Goal: Transaction & Acquisition: Purchase product/service

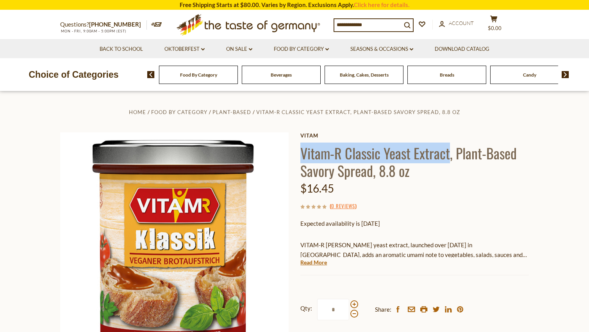
drag, startPoint x: 301, startPoint y: 155, endPoint x: 449, endPoint y: 148, distance: 147.7
click at [449, 148] on h1 "Vitam-R Classic Yeast Extract, Plant-Based Savory Spread, 8.8 oz" at bounding box center [414, 161] width 228 height 35
drag, startPoint x: 449, startPoint y: 148, endPoint x: 425, endPoint y: 151, distance: 23.3
copy h1 "Vitam-R Classic Yeast Extract"
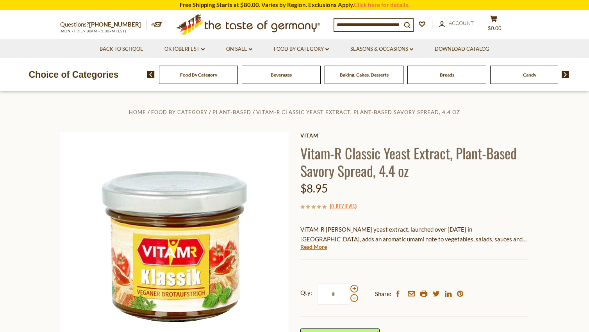
click at [303, 132] on link "Vitam" at bounding box center [414, 135] width 228 height 6
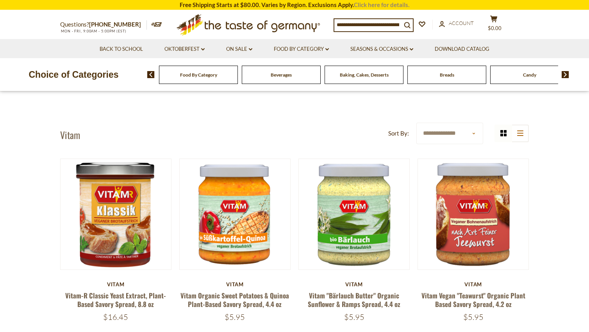
click at [386, 4] on link "Click here for details." at bounding box center [381, 4] width 55 height 7
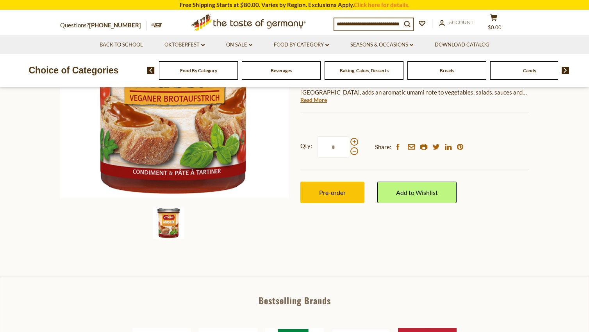
scroll to position [156, 0]
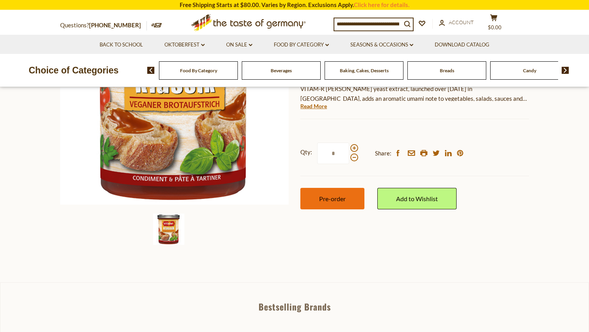
click at [342, 197] on span "Pre-order" at bounding box center [332, 198] width 27 height 7
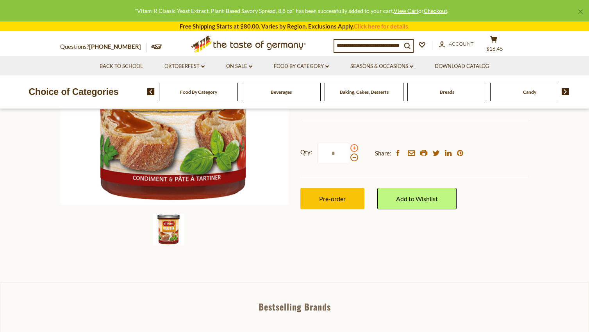
click at [354, 147] on span at bounding box center [354, 148] width 8 height 8
click at [349, 147] on input "*" at bounding box center [333, 152] width 32 height 21
click at [353, 149] on span at bounding box center [354, 148] width 8 height 8
click at [349, 149] on input "*" at bounding box center [333, 152] width 32 height 21
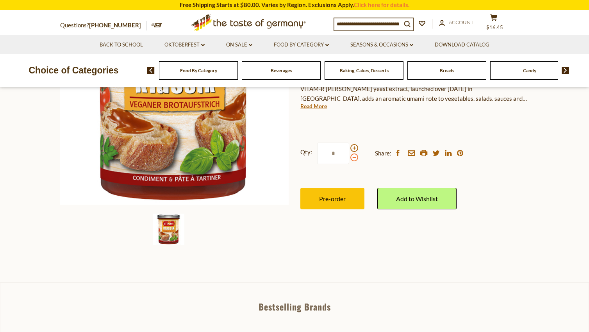
click at [351, 158] on span at bounding box center [354, 157] width 8 height 8
click at [349, 158] on input "*" at bounding box center [333, 152] width 32 height 21
click at [353, 159] on span at bounding box center [354, 157] width 8 height 8
click at [349, 159] on input "*" at bounding box center [333, 152] width 32 height 21
click at [352, 147] on span at bounding box center [354, 148] width 8 height 8
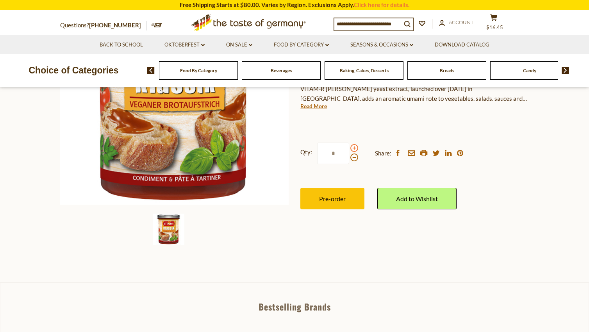
click at [349, 147] on input "*" at bounding box center [333, 152] width 32 height 21
type input "*"
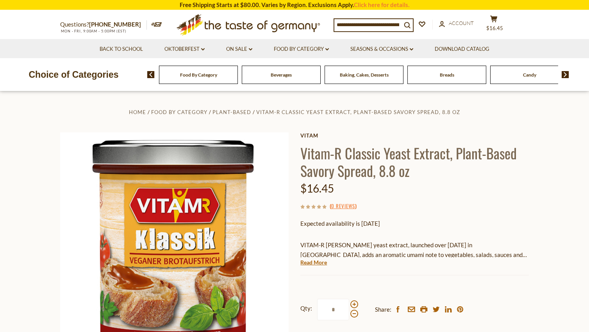
scroll to position [78, 0]
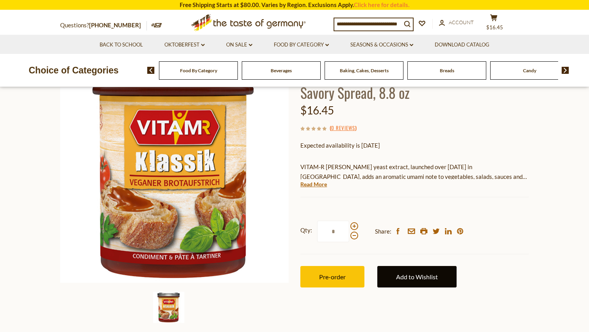
click at [409, 276] on link "Add to Wishlist" at bounding box center [416, 276] width 79 height 21
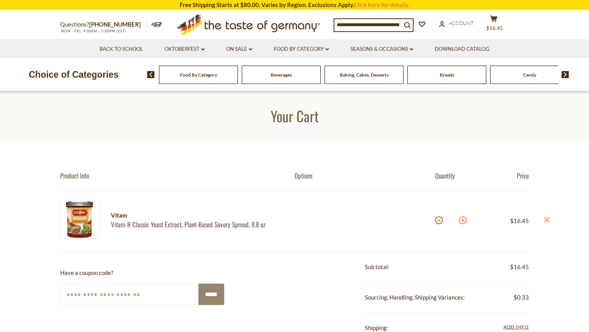
click at [465, 220] on button at bounding box center [463, 220] width 8 height 8
type input "*"
click at [462, 220] on button at bounding box center [463, 220] width 8 height 8
type input "*"
click at [464, 221] on button at bounding box center [463, 220] width 8 height 8
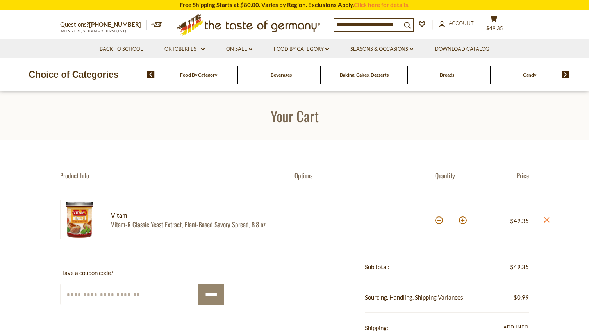
type input "*"
click at [375, 25] on input at bounding box center [367, 24] width 67 height 11
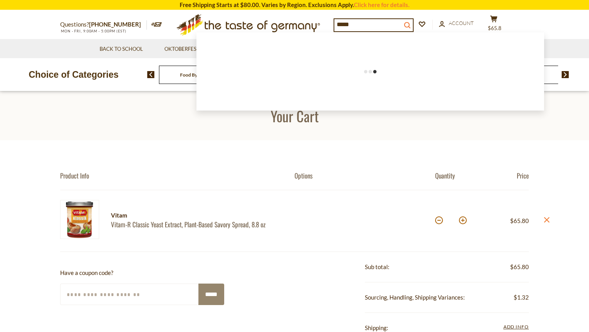
type input "*****"
click at [410, 23] on icon "search_icon" at bounding box center [407, 25] width 7 height 7
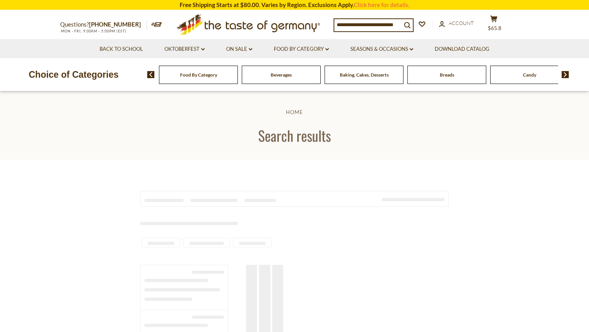
type input "*****"
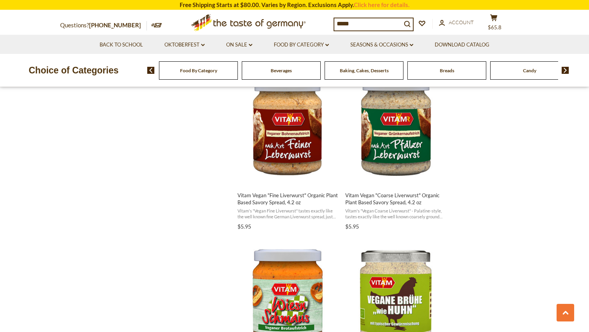
scroll to position [859, 0]
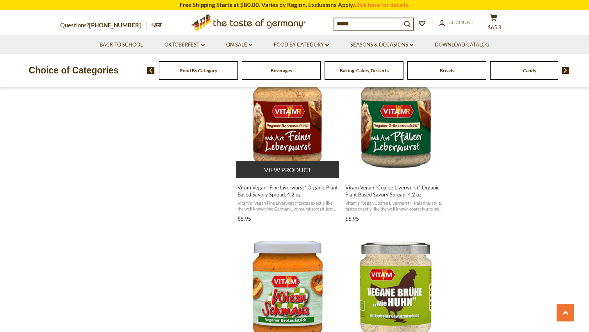
click at [273, 170] on button "View product" at bounding box center [287, 169] width 103 height 17
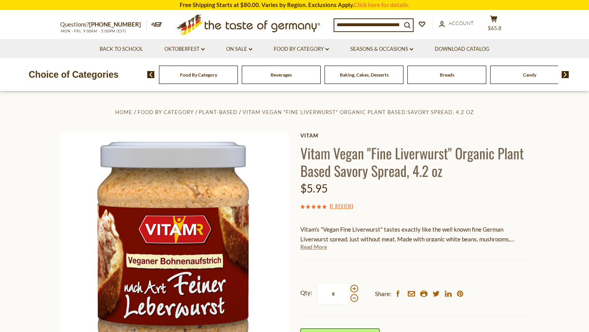
click at [313, 247] on link "Read More" at bounding box center [313, 247] width 27 height 8
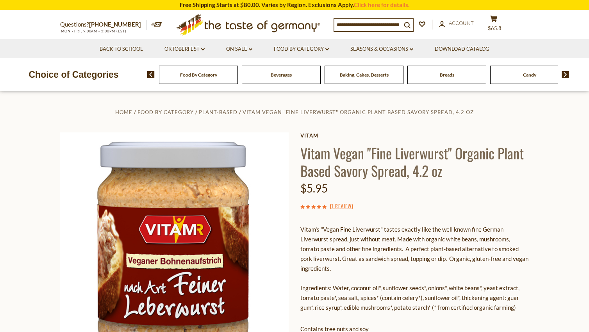
drag, startPoint x: 337, startPoint y: 185, endPoint x: 536, endPoint y: 193, distance: 198.5
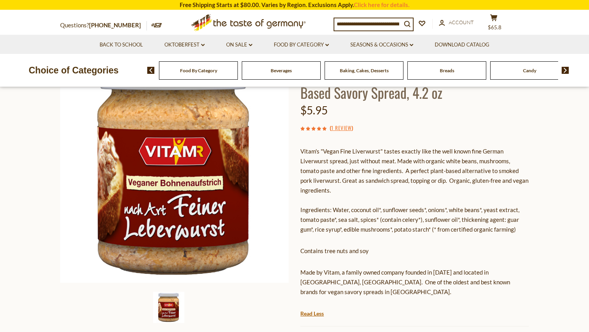
scroll to position [156, 0]
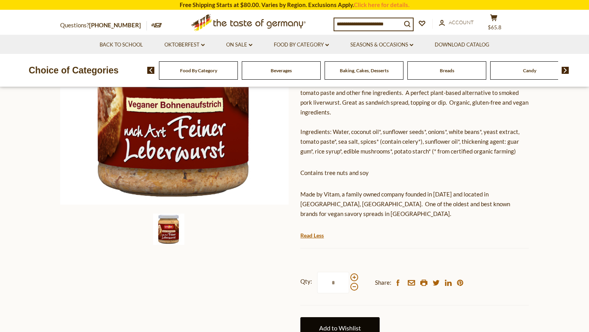
drag, startPoint x: 336, startPoint y: 320, endPoint x: 339, endPoint y: 318, distance: 4.1
click at [336, 320] on link "Add to Wishlist" at bounding box center [339, 327] width 79 height 21
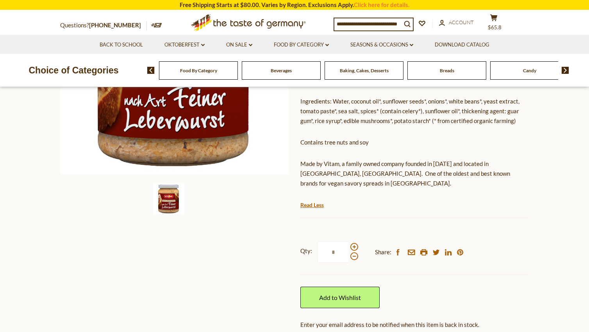
scroll to position [234, 0]
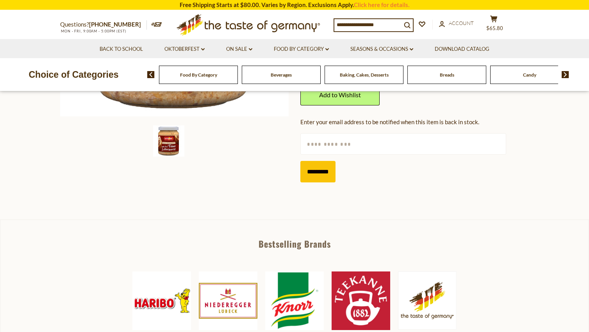
scroll to position [234, 0]
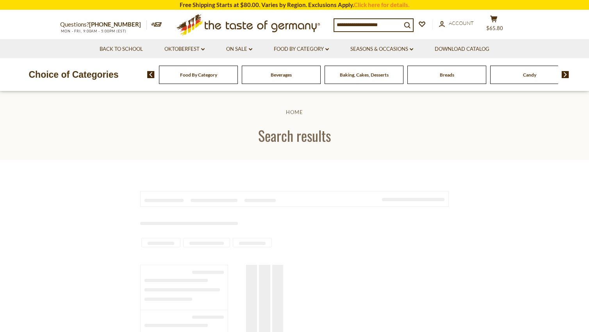
type input "*****"
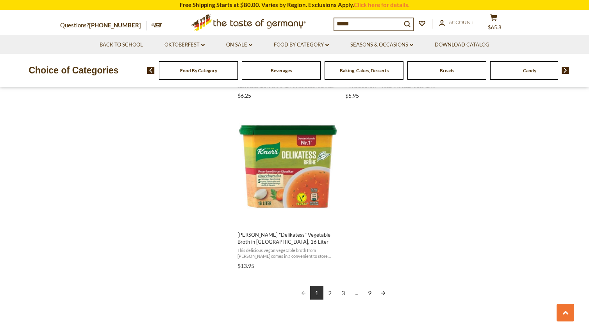
scroll to position [1366, 0]
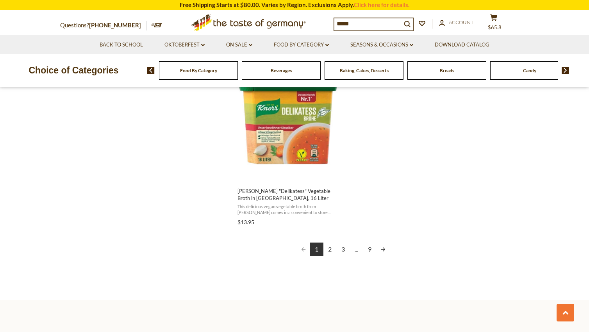
click at [382, 248] on link "Next page" at bounding box center [382, 248] width 13 height 13
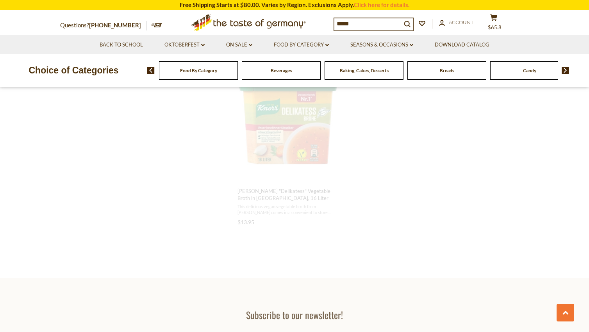
scroll to position [1067, 0]
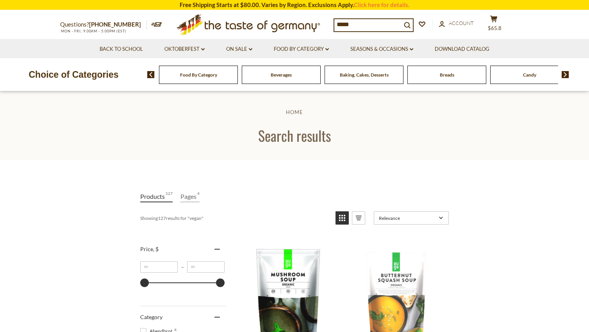
drag, startPoint x: 374, startPoint y: 313, endPoint x: 537, endPoint y: 172, distance: 215.8
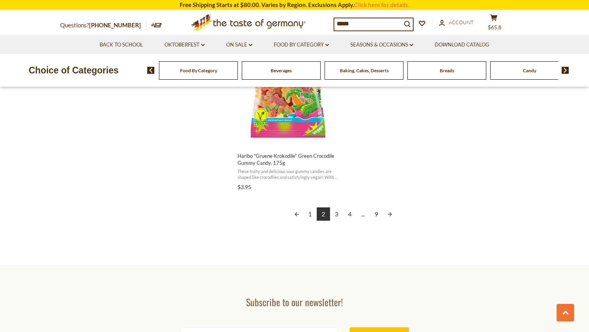
scroll to position [1405, 0]
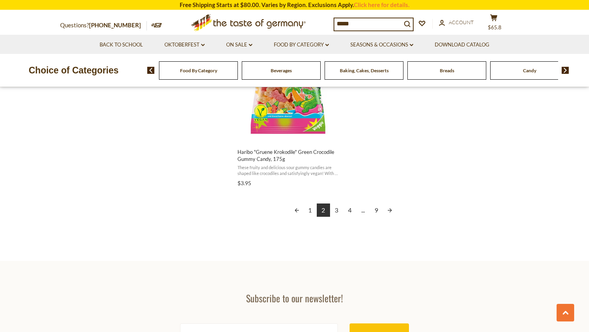
click at [387, 209] on link "Next page" at bounding box center [389, 209] width 13 height 13
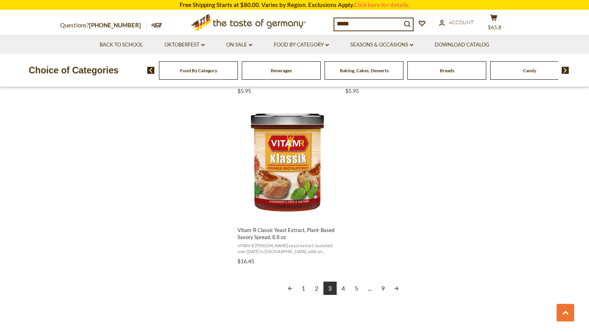
scroll to position [1366, 0]
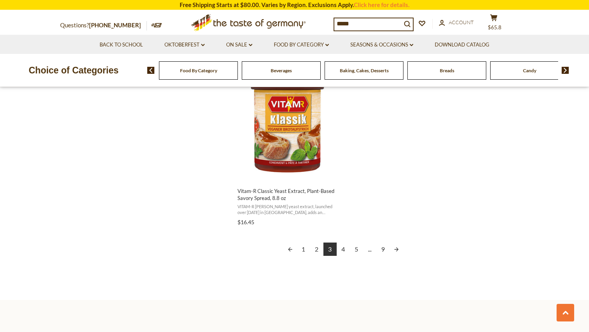
click at [397, 249] on link "Next page" at bounding box center [396, 248] width 13 height 13
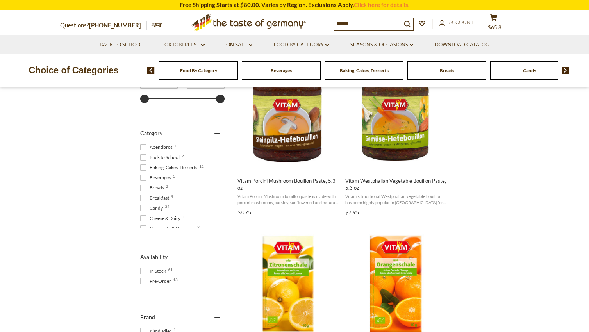
scroll to position [195, 0]
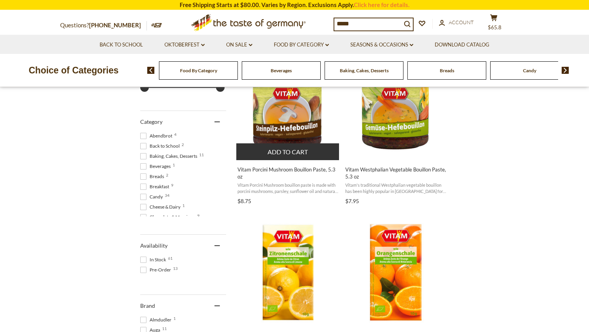
click at [290, 154] on button "Add to cart" at bounding box center [287, 151] width 103 height 17
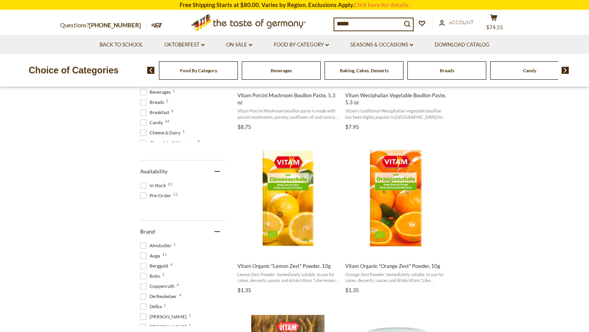
scroll to position [312, 0]
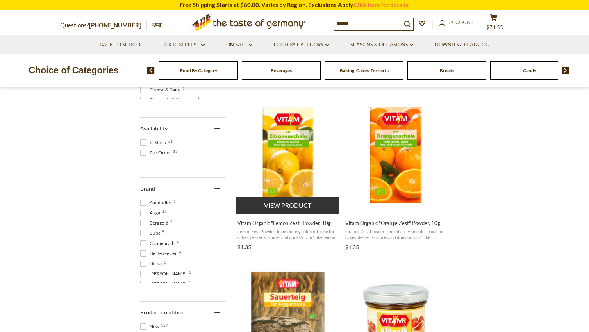
click at [287, 203] on button "View product" at bounding box center [287, 205] width 103 height 17
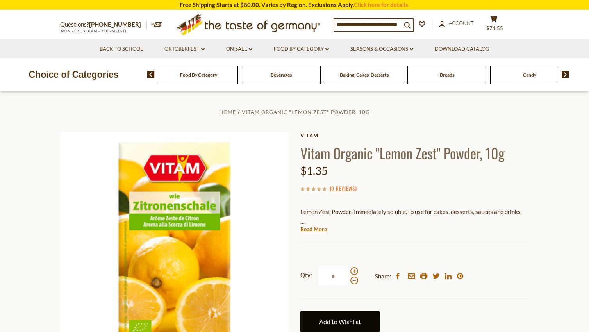
click at [333, 322] on link "Add to Wishlist" at bounding box center [339, 321] width 79 height 21
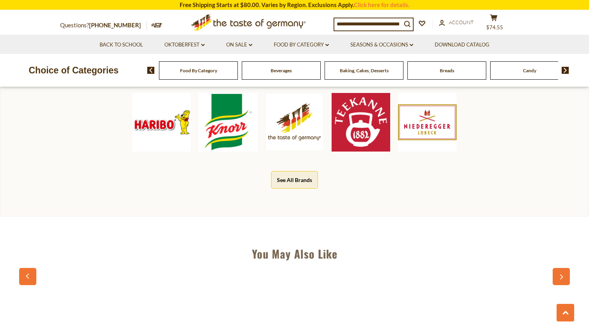
scroll to position [390, 0]
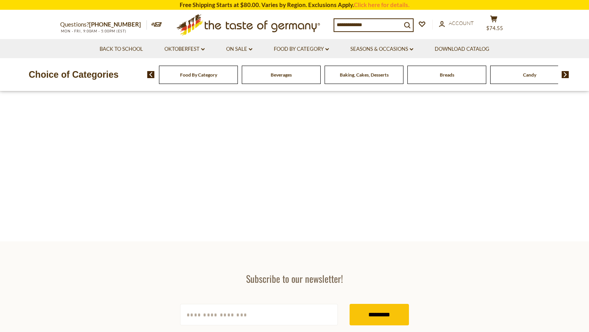
type input "*****"
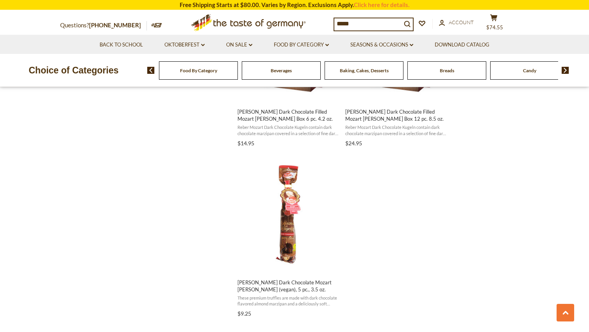
scroll to position [1288, 0]
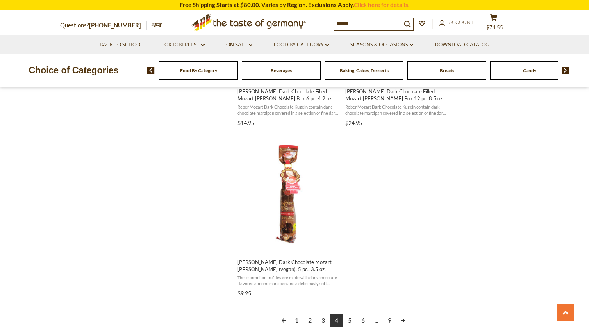
click at [352, 319] on link "5" at bounding box center [349, 319] width 13 height 13
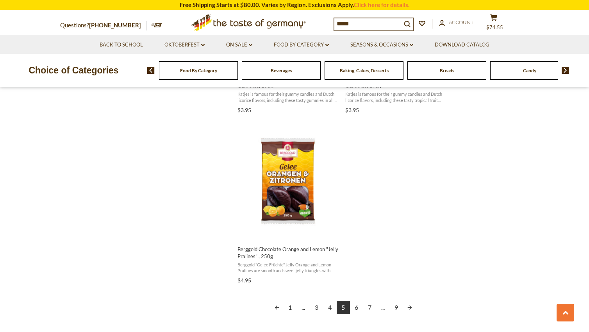
scroll to position [1366, 0]
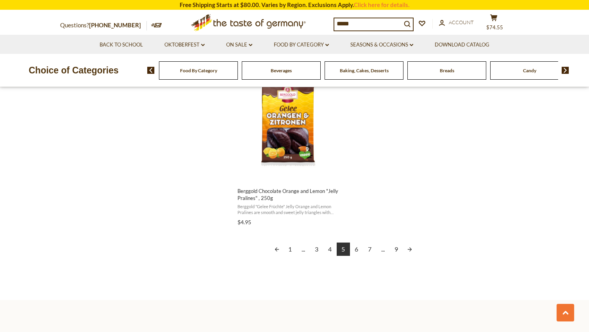
click at [409, 247] on link "Next page" at bounding box center [409, 248] width 13 height 13
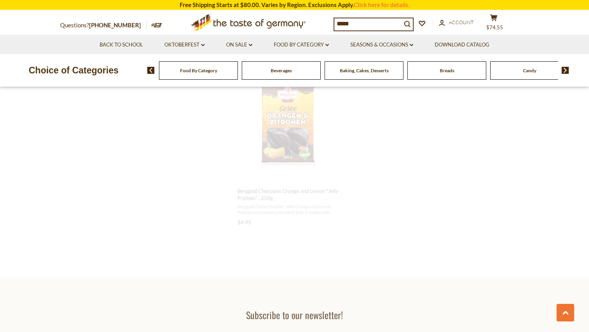
scroll to position [1143, 0]
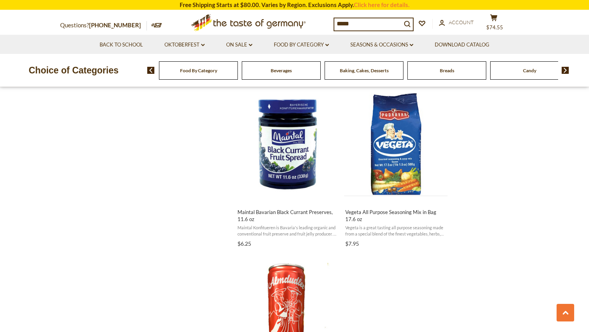
scroll to position [1327, 0]
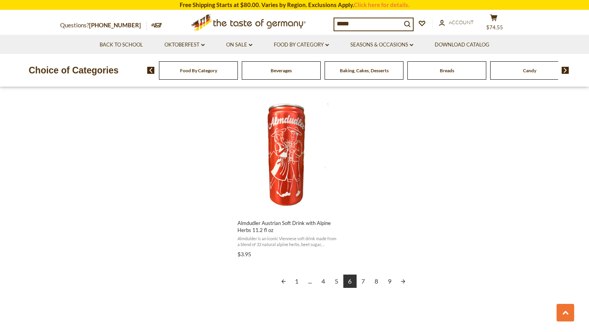
click at [402, 279] on link "Next page" at bounding box center [402, 280] width 13 height 13
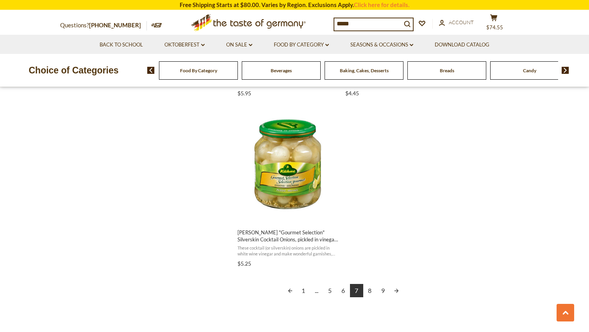
scroll to position [1327, 0]
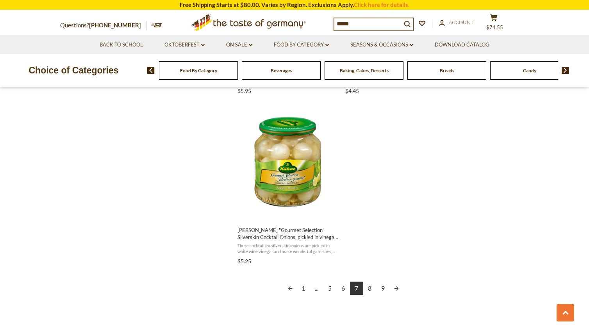
click at [370, 283] on link "8" at bounding box center [369, 287] width 13 height 13
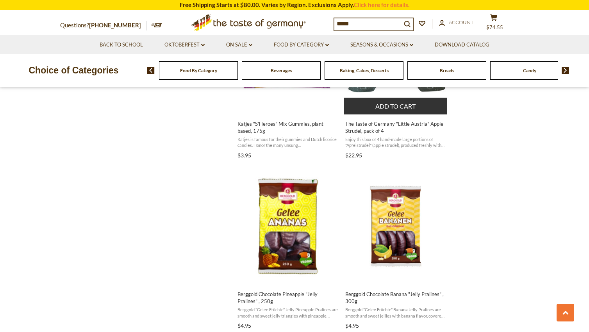
scroll to position [1093, 0]
click at [411, 136] on span "Enjoy this box of 4 hand-made large portions of "Apfelstrudel" (apple strudel),…" at bounding box center [395, 142] width 101 height 12
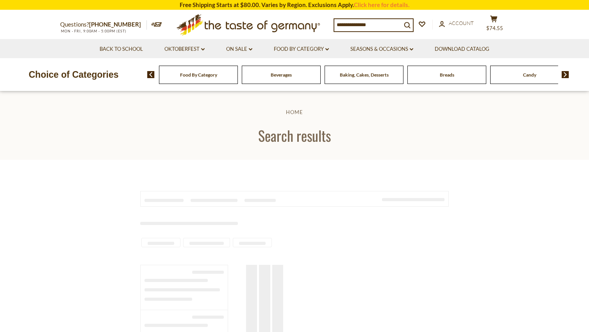
type input "*****"
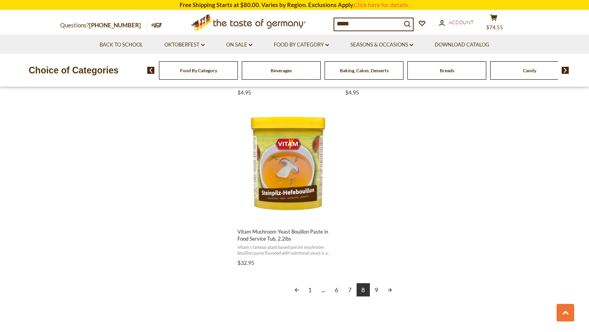
scroll to position [1327, 0]
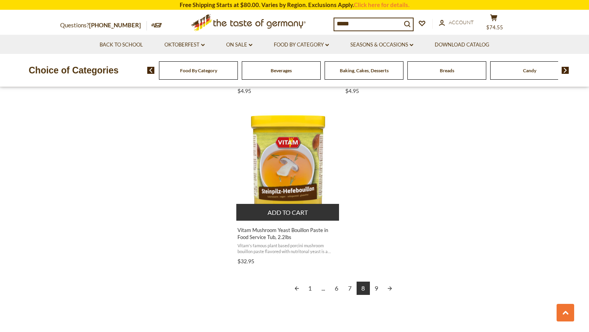
click at [291, 150] on img "Vitam Mushroom Yeast Bouillon Paste in Food Service Tub, 2.2lbs" at bounding box center [287, 161] width 103 height 103
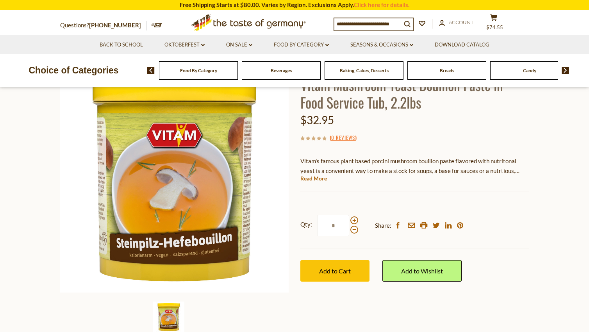
scroll to position [117, 0]
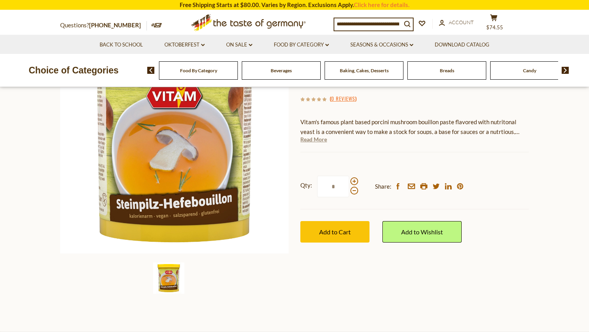
click at [314, 140] on link "Read More" at bounding box center [313, 139] width 27 height 8
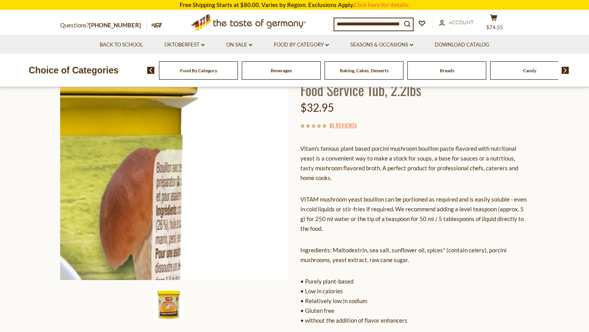
scroll to position [78, 0]
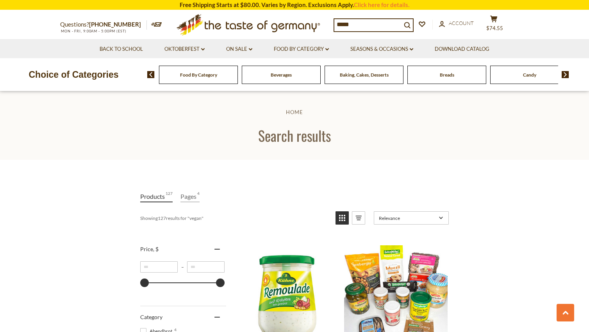
scroll to position [1327, 0]
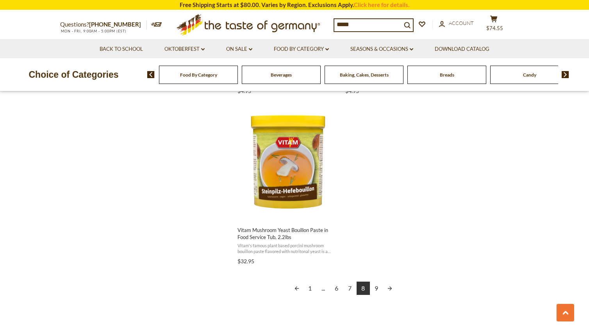
drag, startPoint x: 156, startPoint y: 314, endPoint x: 315, endPoint y: 327, distance: 159.4
click at [378, 281] on link "9" at bounding box center [376, 287] width 13 height 13
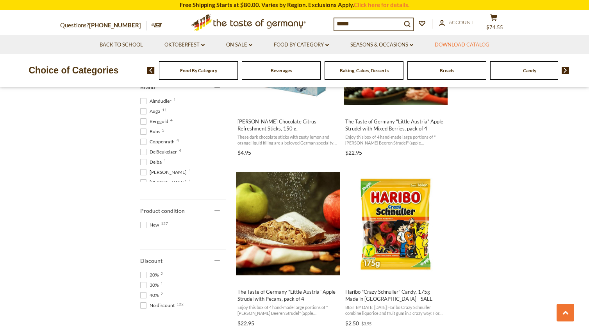
scroll to position [312, 0]
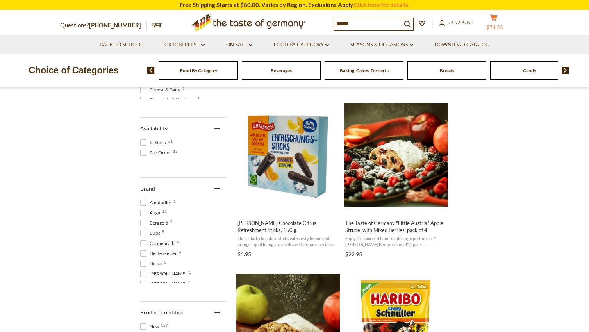
click at [500, 22] on button "cart $74.55" at bounding box center [493, 24] width 23 height 20
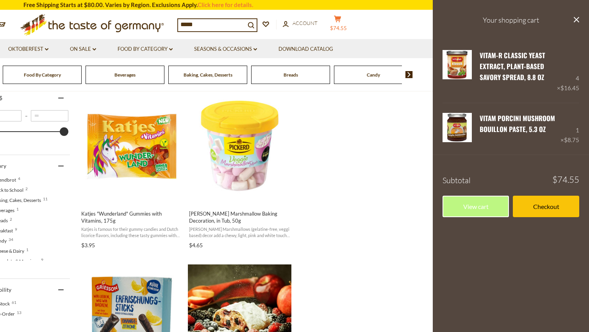
scroll to position [0, 0]
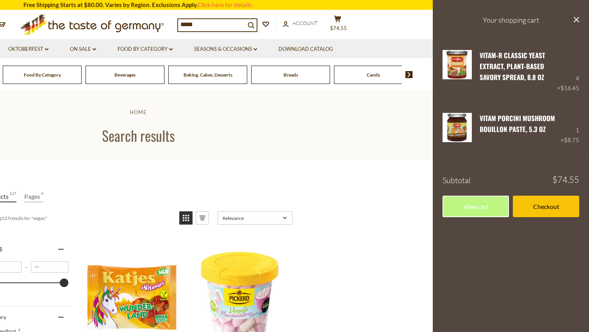
click at [218, 26] on input "*****" at bounding box center [211, 24] width 67 height 11
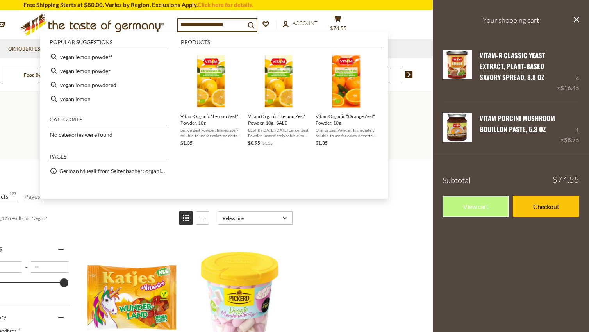
type input "**********"
drag, startPoint x: 609, startPoint y: 77, endPoint x: 256, endPoint y: 24, distance: 356.8
click at [254, 24] on icon "search_icon" at bounding box center [250, 25] width 7 height 7
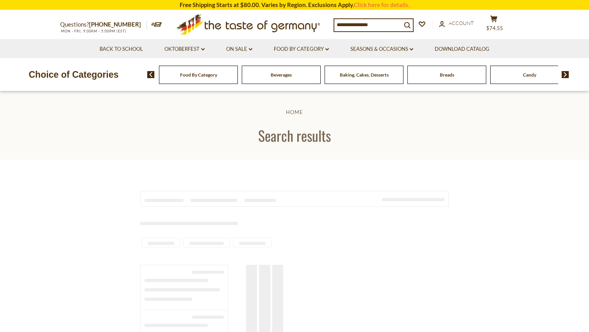
type input "**********"
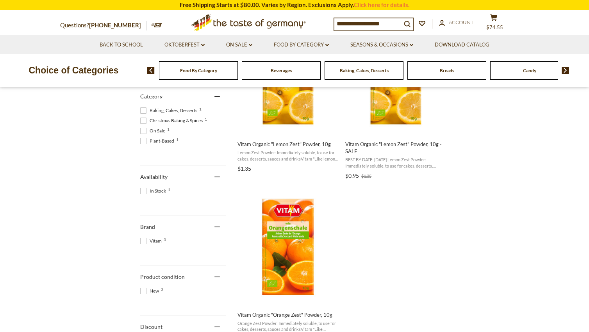
scroll to position [234, 0]
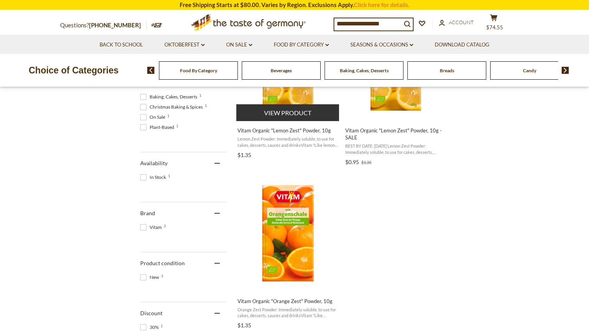
click at [282, 115] on button "View product" at bounding box center [287, 112] width 103 height 17
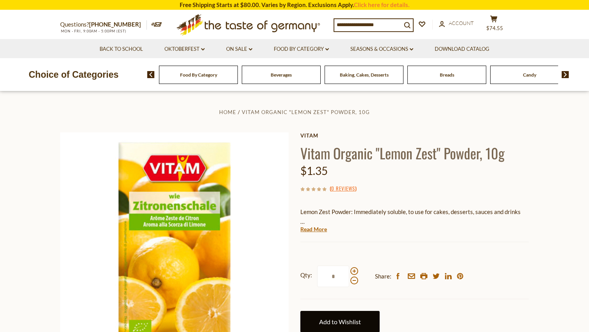
click at [334, 318] on link "Add to Wishlist" at bounding box center [339, 321] width 79 height 21
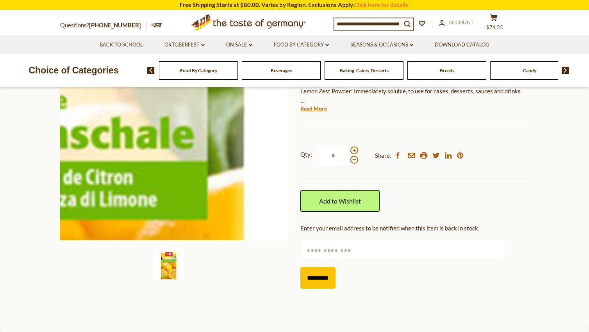
scroll to position [195, 0]
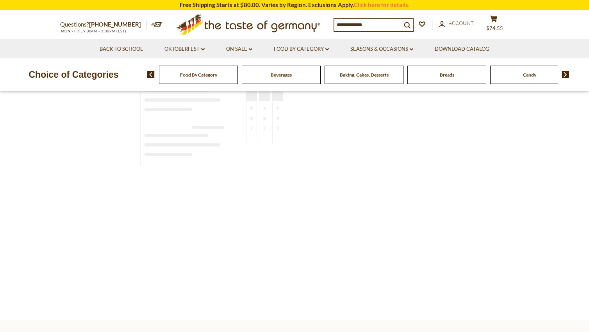
scroll to position [234, 0]
type input "**********"
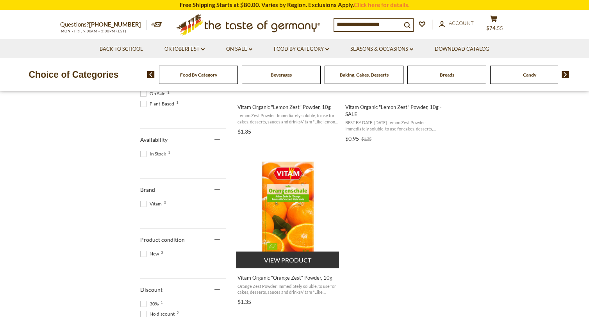
scroll to position [273, 0]
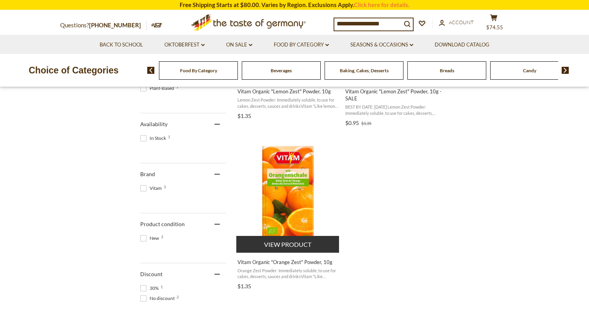
click at [293, 242] on button "View product" at bounding box center [287, 244] width 103 height 17
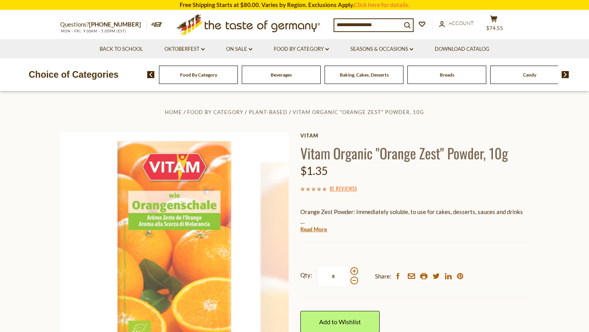
scroll to position [78, 0]
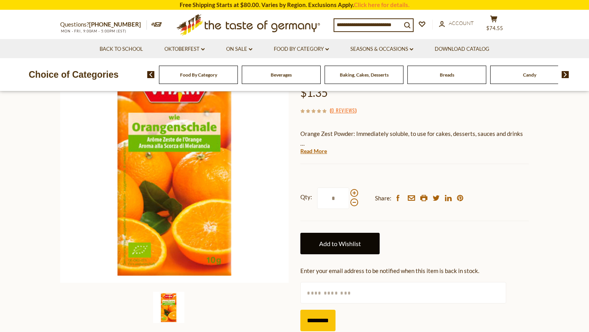
click at [336, 244] on link "Add to Wishlist" at bounding box center [339, 243] width 79 height 21
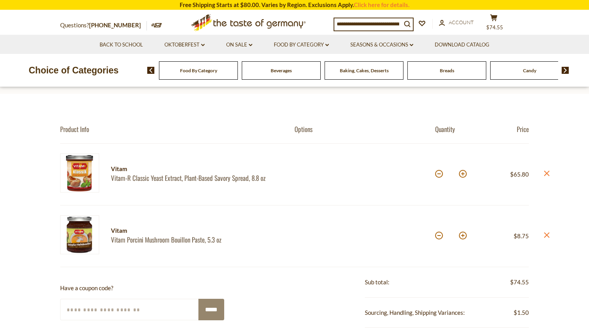
scroll to position [39, 0]
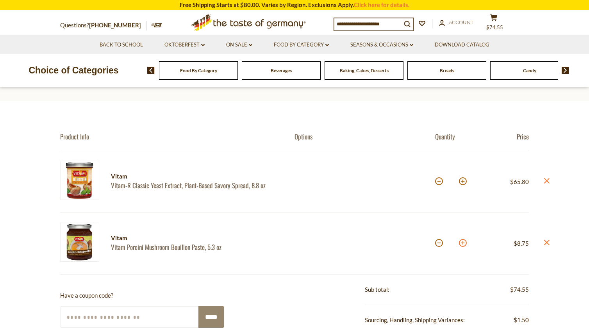
click at [464, 241] on button at bounding box center [463, 243] width 8 height 8
type input "*"
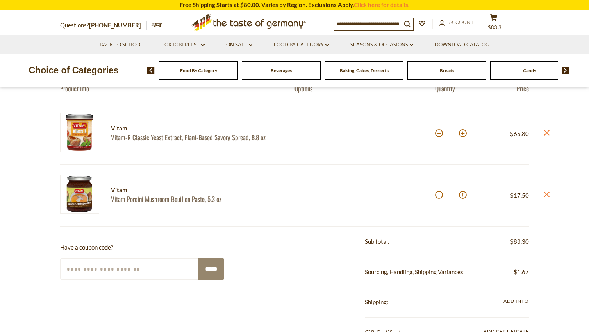
scroll to position [195, 0]
